Goal: Information Seeking & Learning: Learn about a topic

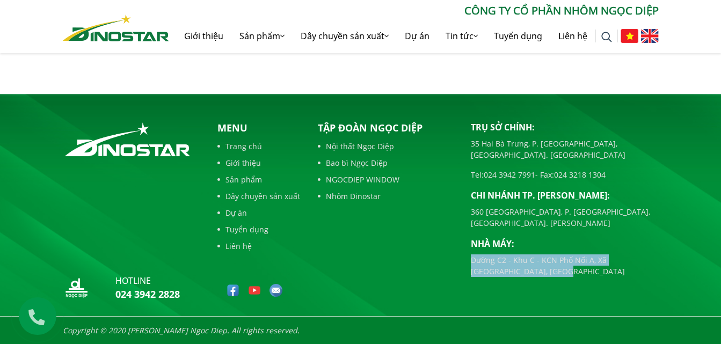
drag, startPoint x: 472, startPoint y: 237, endPoint x: 525, endPoint y: 252, distance: 55.3
click at [525, 255] on p "Đường C2 - Khu C - KCN Phố Nối A, Xã [GEOGRAPHIC_DATA], [GEOGRAPHIC_DATA]" at bounding box center [565, 266] width 188 height 23
copy p "Đường C2 - Khu C - KCN Phố Nối A, Xã [GEOGRAPHIC_DATA], [GEOGRAPHIC_DATA]"
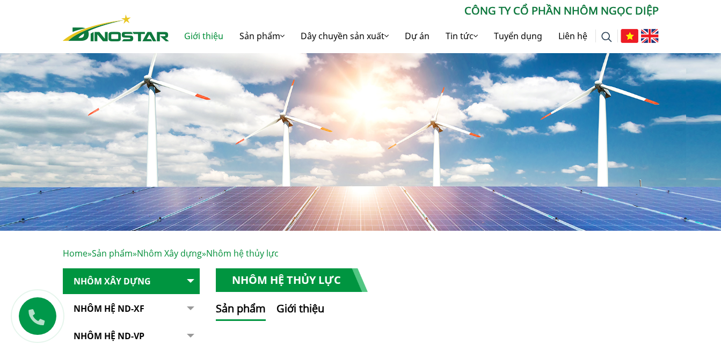
click at [185, 31] on link "Giới thiệu" at bounding box center [203, 36] width 55 height 34
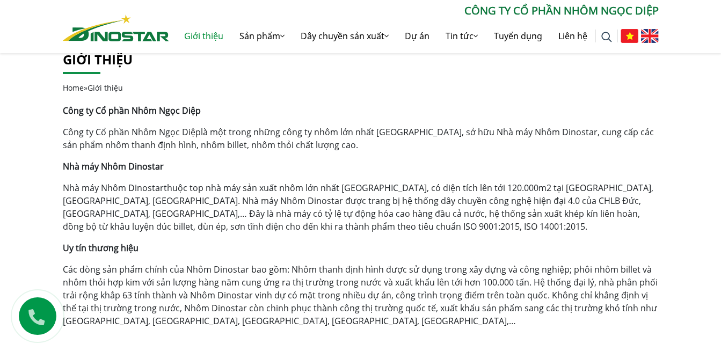
scroll to position [215, 0]
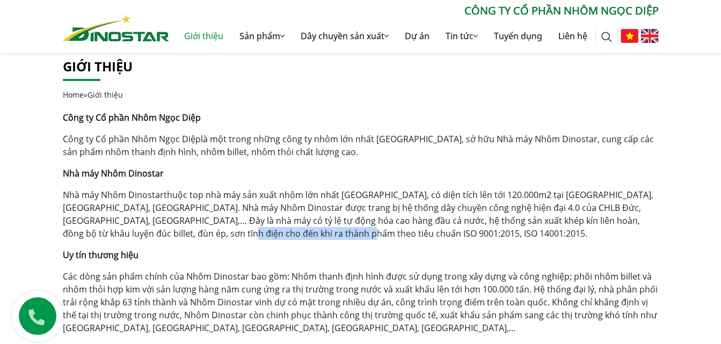
drag, startPoint x: 153, startPoint y: 235, endPoint x: 276, endPoint y: 236, distance: 123.5
click at [276, 236] on p "Nhà máy Nhôm Dinostar thuộc top nhà máy sản xuất nhôm lớn nhất [GEOGRAPHIC_DATA…" at bounding box center [361, 215] width 596 height 52
copy p "ISO 9001:2015, ISO 14001:2015"
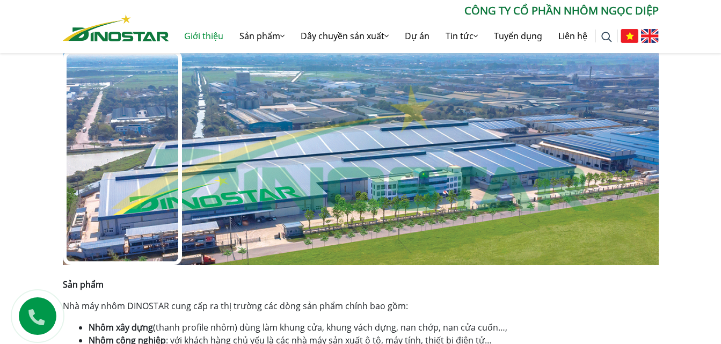
scroll to position [537, 0]
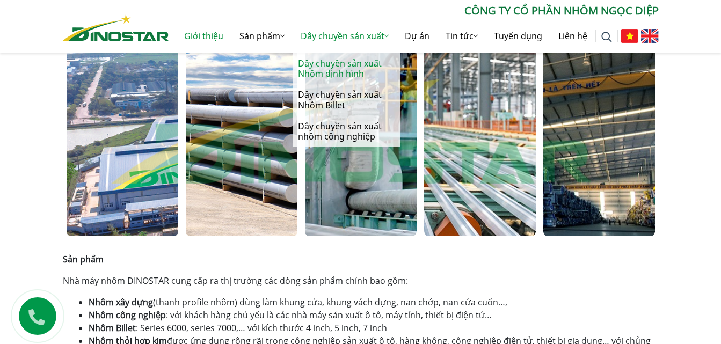
click at [322, 62] on link "Dây chuyền sản xuất Nhôm định hình" at bounding box center [346, 68] width 107 height 31
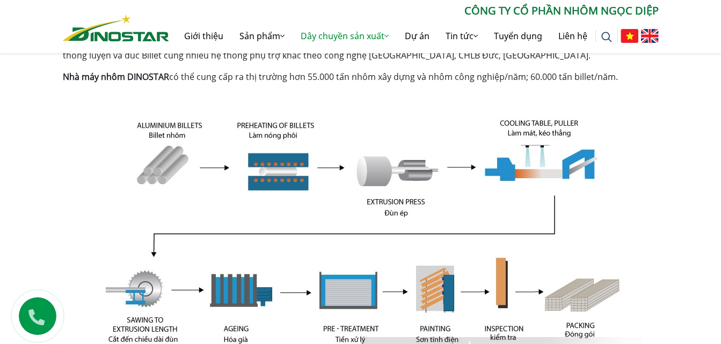
scroll to position [161, 0]
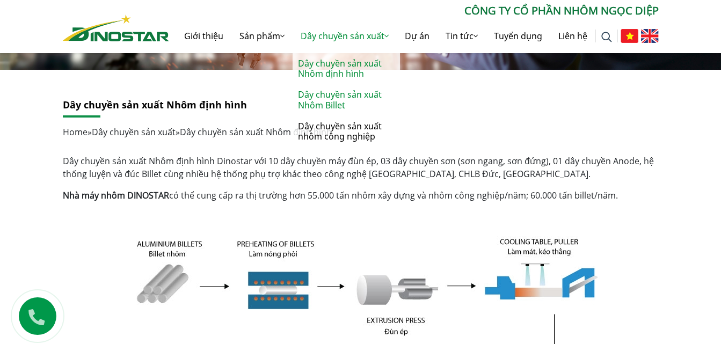
click at [323, 109] on link "Dây chuyền sản xuất Nhôm Billet" at bounding box center [346, 99] width 107 height 31
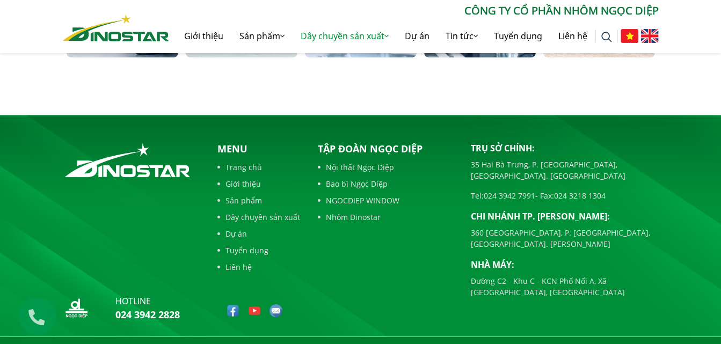
scroll to position [1118, 0]
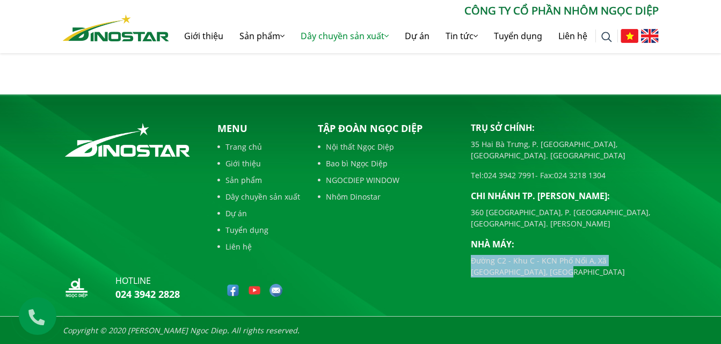
drag, startPoint x: 470, startPoint y: 239, endPoint x: 525, endPoint y: 249, distance: 55.6
click at [525, 249] on div "Trụ sở chính: [STREET_ADDRESS] [GEOGRAPHIC_DATA], [GEOGRAPHIC_DATA]. [GEOGRAPHI…" at bounding box center [565, 213] width 204 height 185
copy p "Đường C2 - Khu C - KCN Phố Nối A, Xã [GEOGRAPHIC_DATA], [GEOGRAPHIC_DATA]"
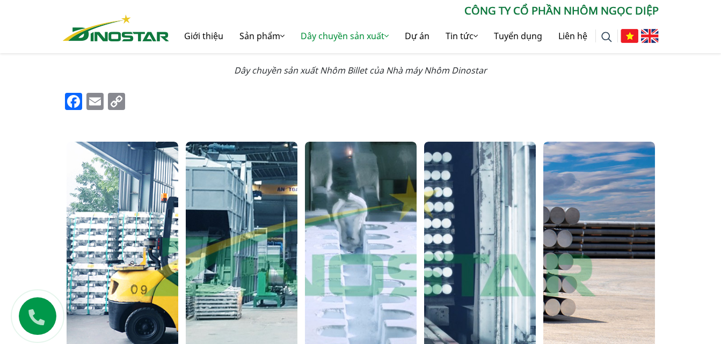
scroll to position [796, 0]
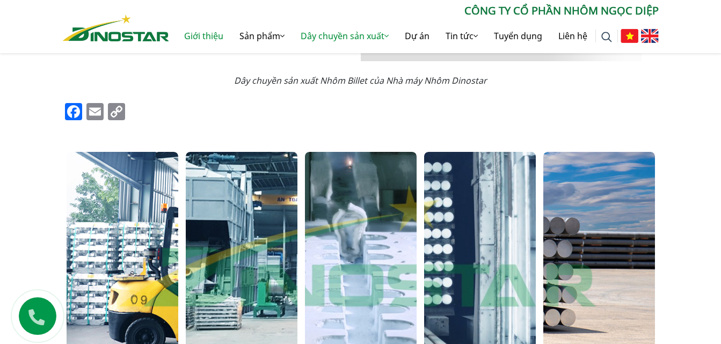
click at [202, 34] on link "Giới thiệu" at bounding box center [203, 36] width 55 height 34
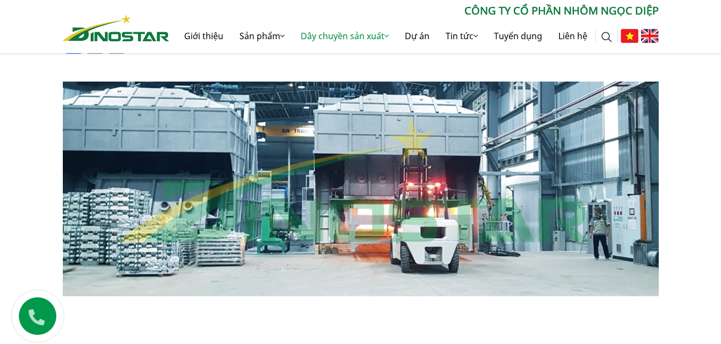
scroll to position [1011, 0]
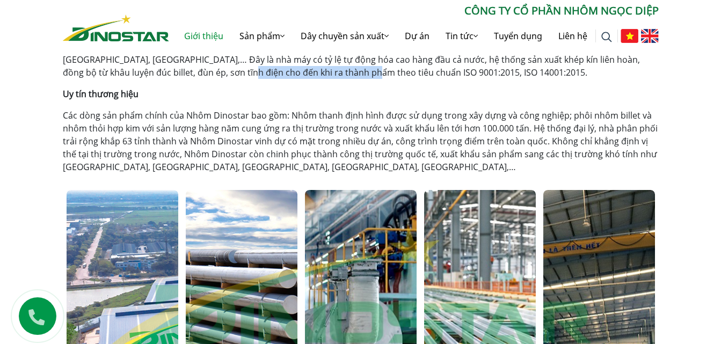
drag, startPoint x: 287, startPoint y: 70, endPoint x: 154, endPoint y: 71, distance: 133.7
click at [154, 71] on p "Nhà máy Nhôm Dinostar thuộc top nhà máy sản xuất nhôm lớn nhất [GEOGRAPHIC_DATA…" at bounding box center [361, 53] width 596 height 52
copy p "ISO 9001:2015, ISO 14001:2015."
